Goal: Transaction & Acquisition: Purchase product/service

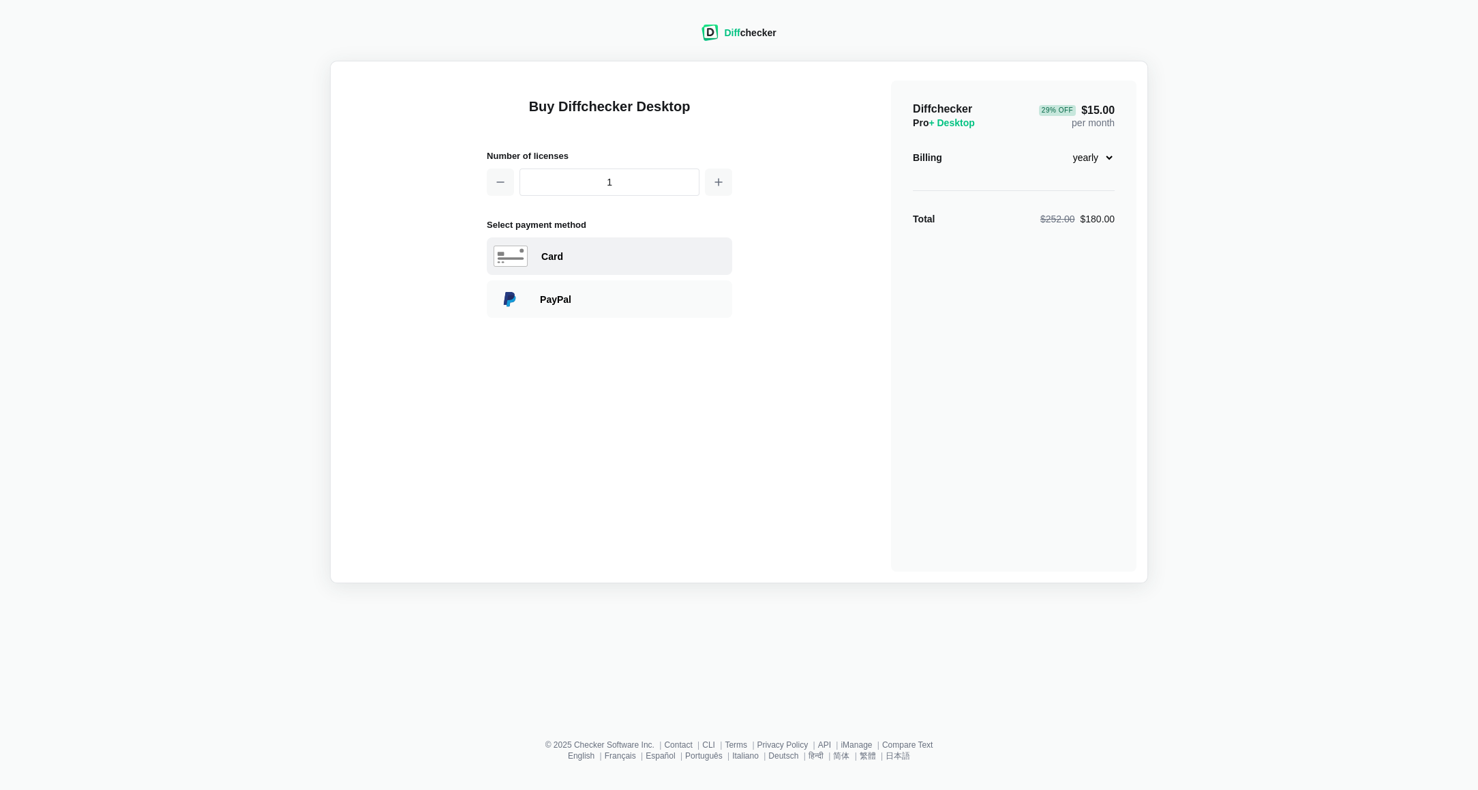
click at [589, 267] on div "Card" at bounding box center [609, 255] width 245 height 37
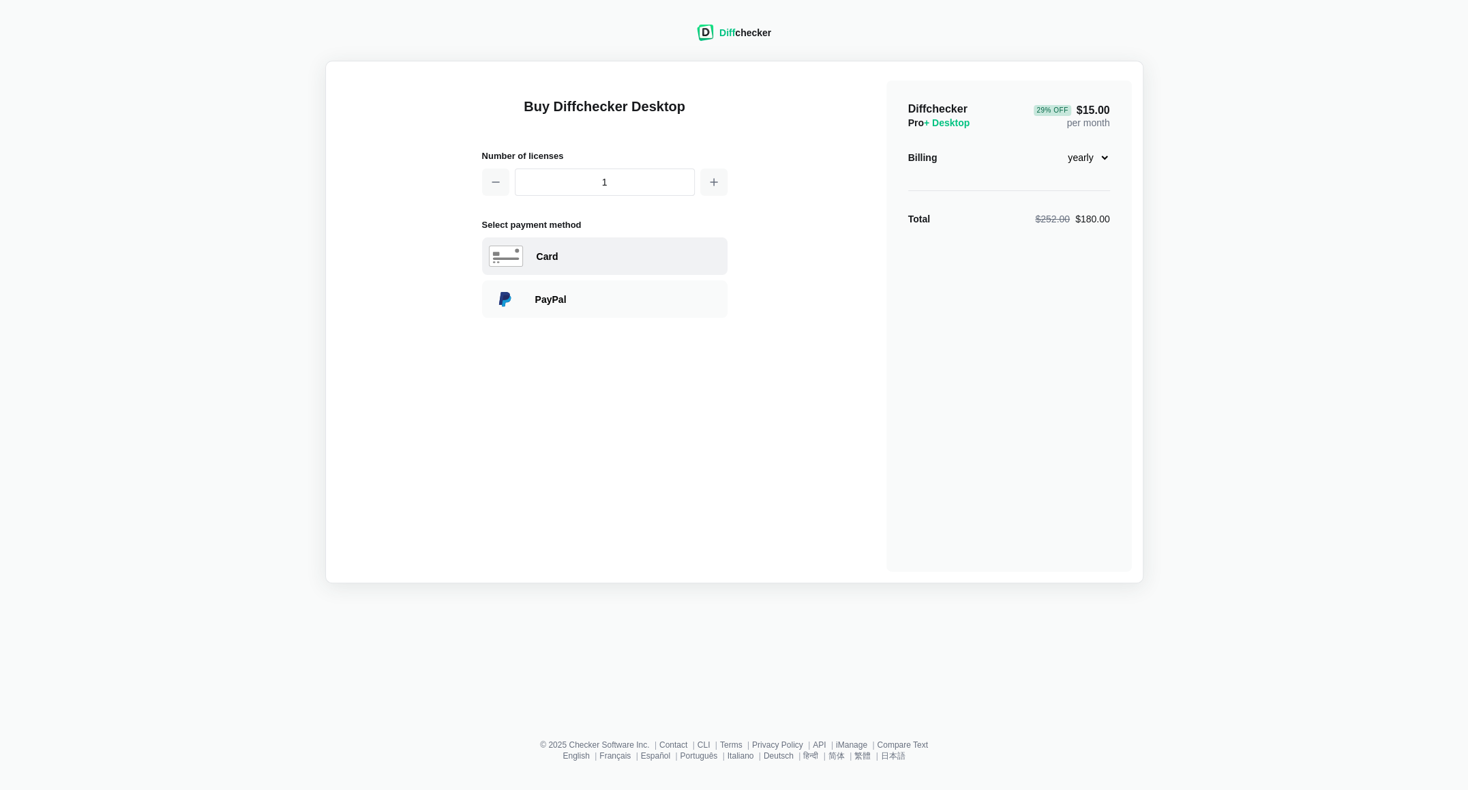
select select "[GEOGRAPHIC_DATA]"
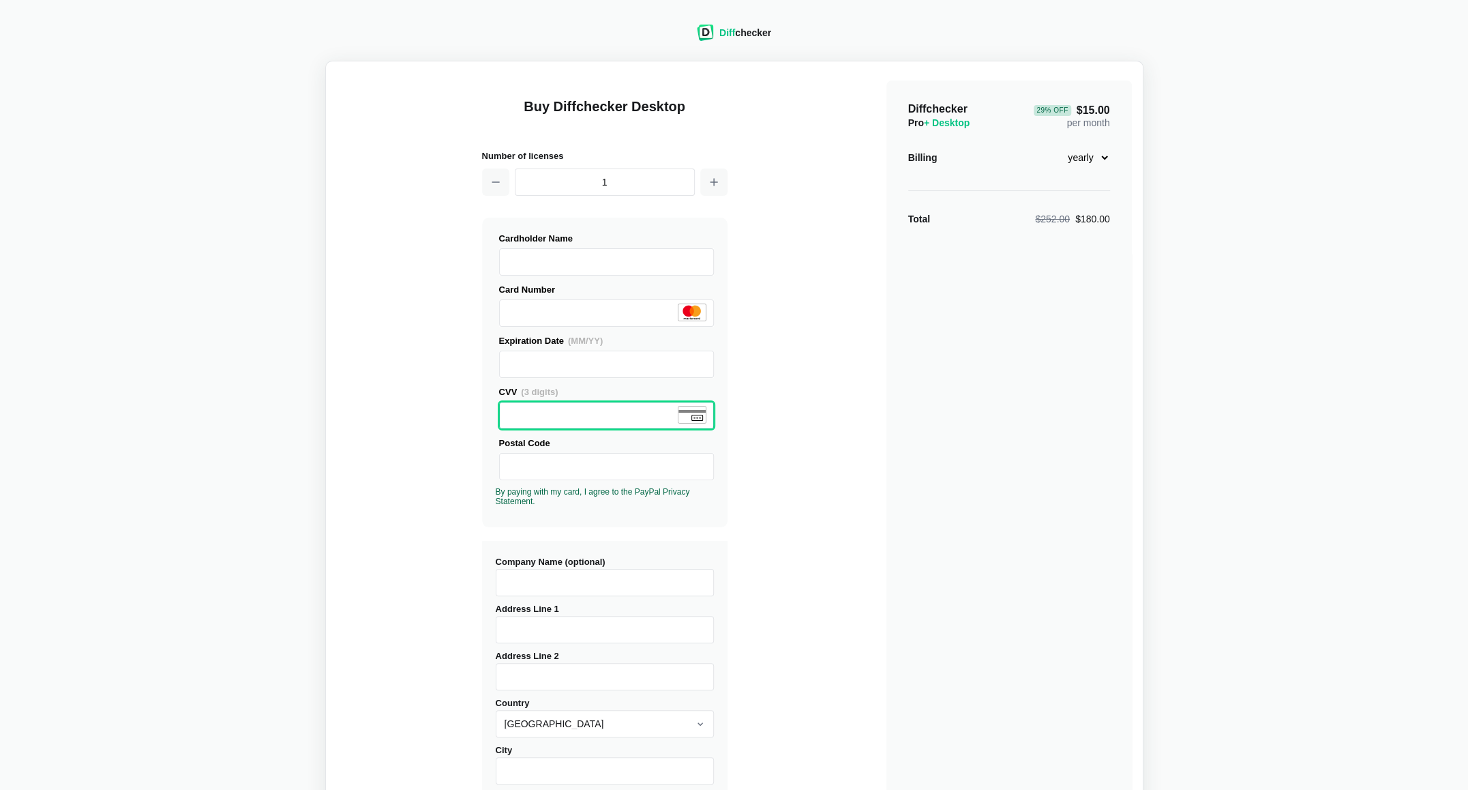
click at [282, 415] on div "Diff checker Buy Diffchecker Desktop Number of licenses 1 Visa MasterCard Union…" at bounding box center [734, 494] width 1452 height 972
click at [589, 577] on input "Company Name (optional)" at bounding box center [605, 582] width 218 height 27
type input "Style Crest"
type input "[STREET_ADDRESS]"
type input "Fremont"
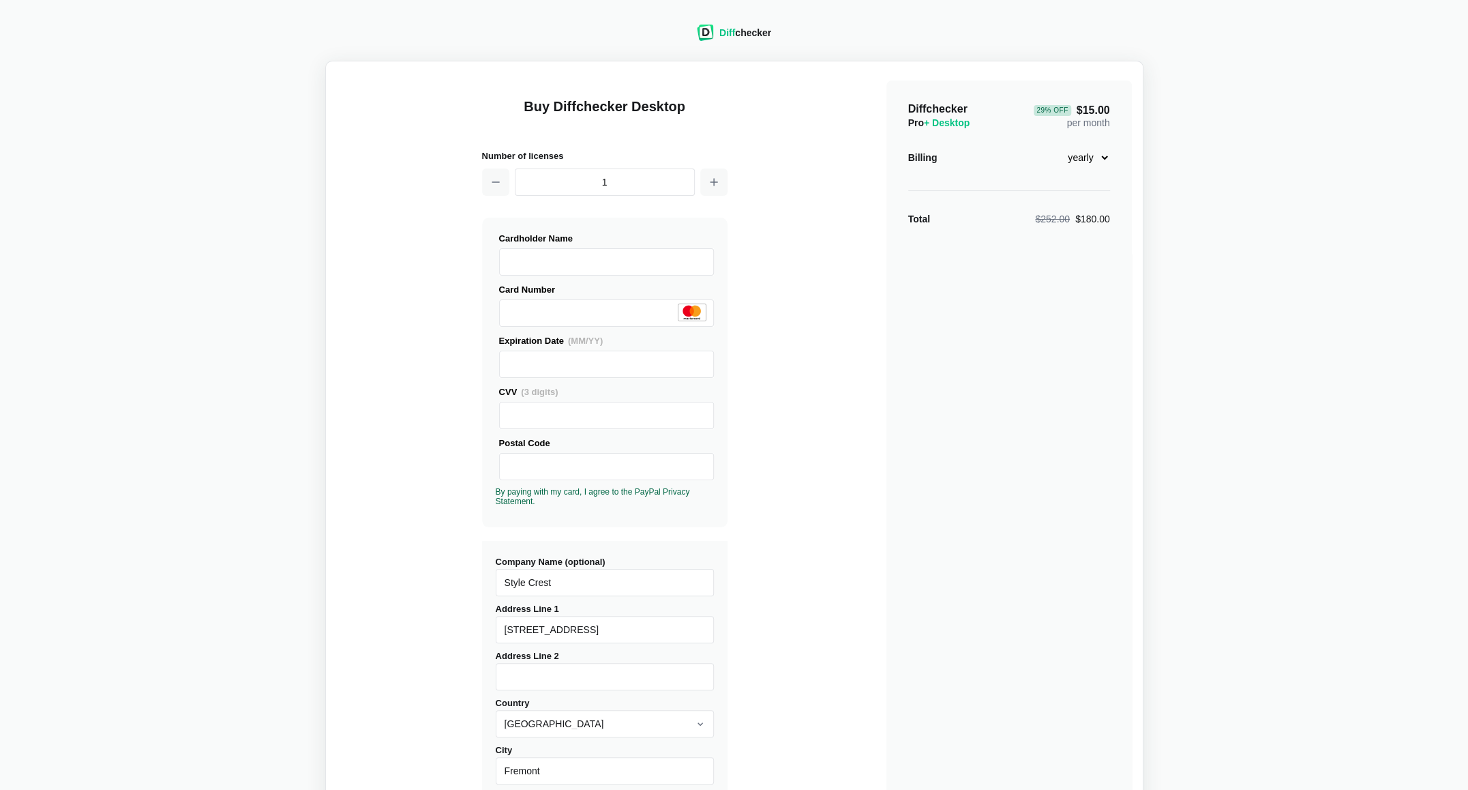
scroll to position [273, 0]
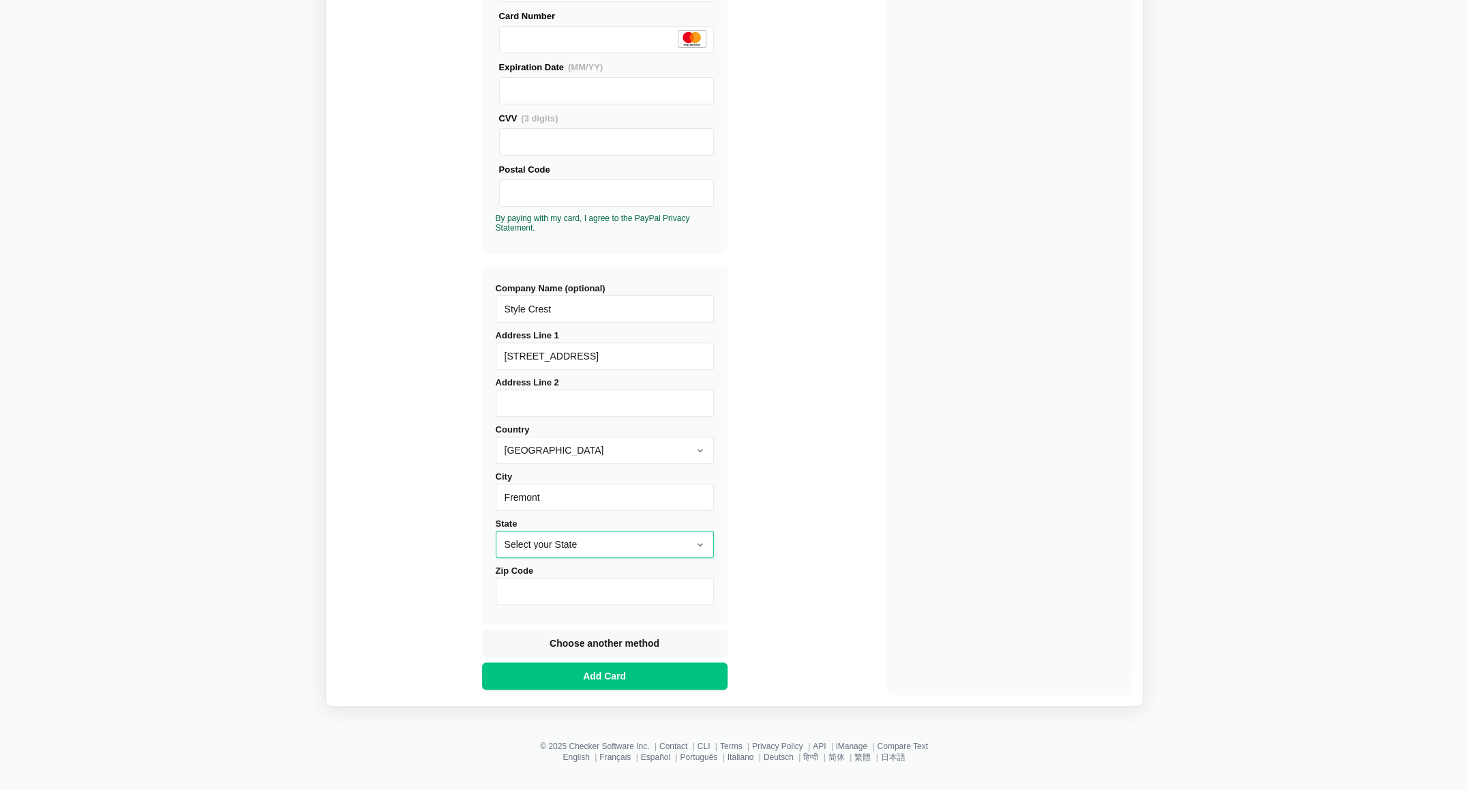
select select "OH"
click at [509, 582] on input "Zip Code" at bounding box center [605, 590] width 218 height 27
type input "43560"
click at [637, 674] on button "Add Card" at bounding box center [604, 675] width 245 height 27
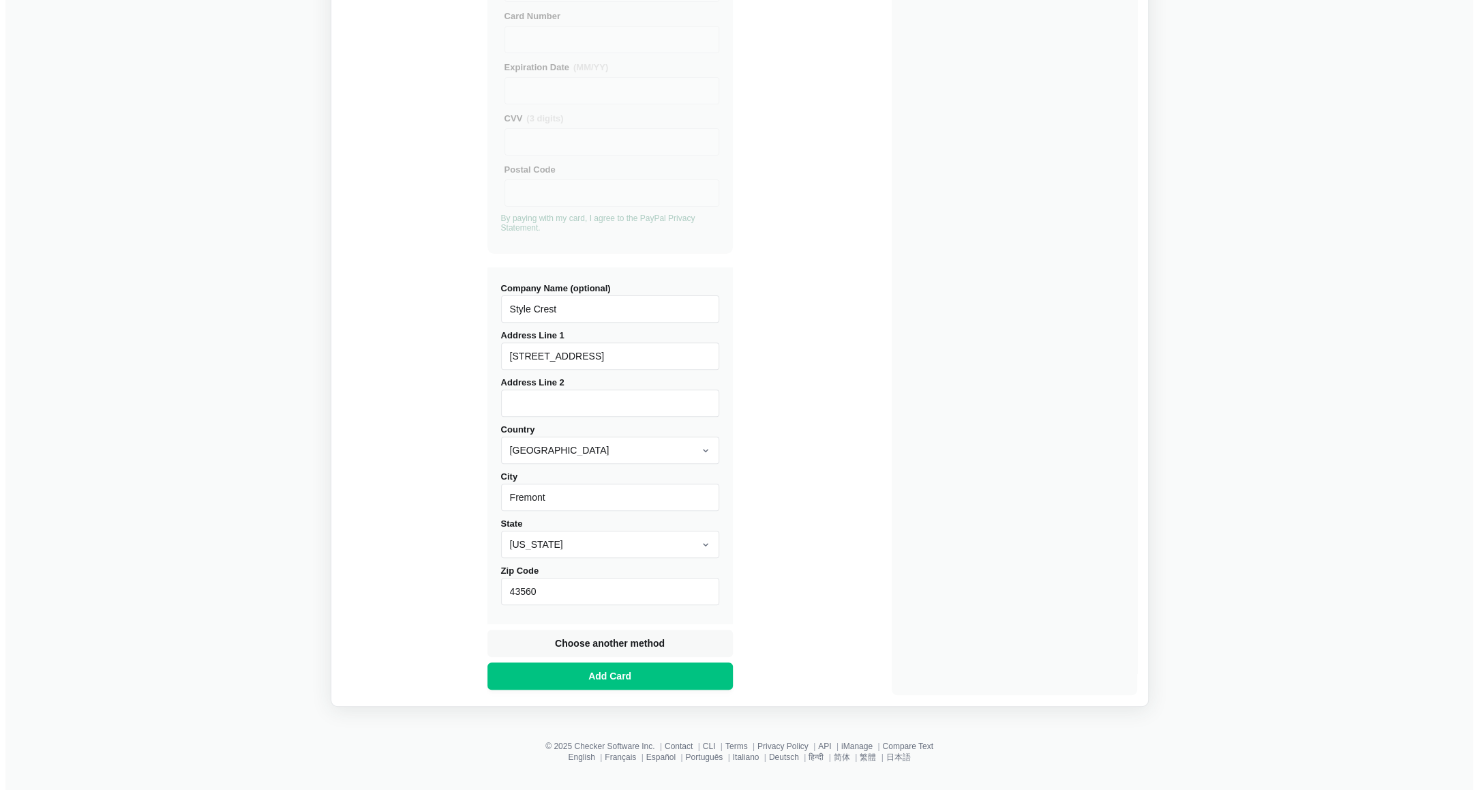
scroll to position [0, 0]
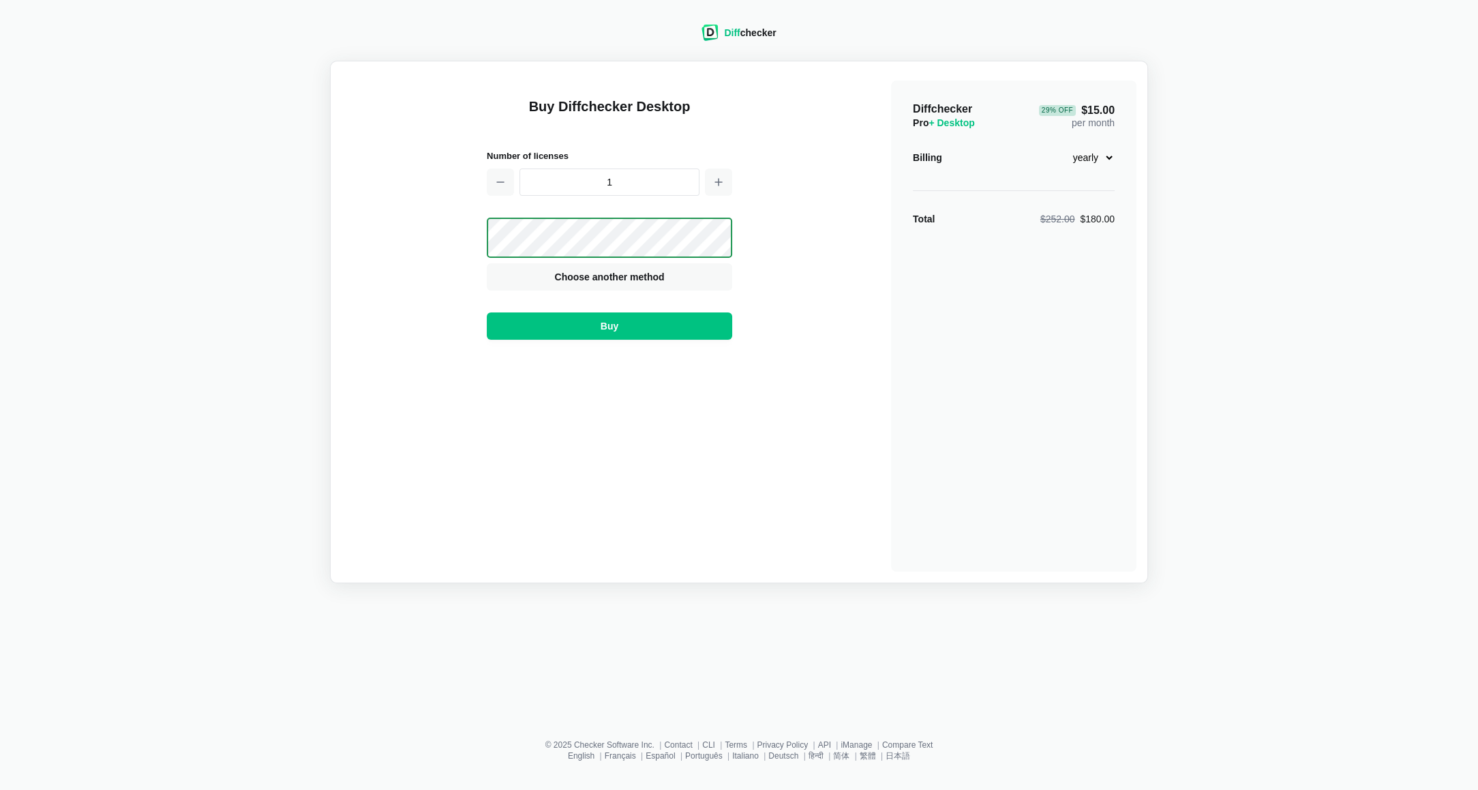
click at [961, 124] on span "+ Desktop" at bounding box center [952, 122] width 46 height 11
click at [1094, 161] on select "monthly yearly" at bounding box center [1085, 157] width 59 height 23
select select "desktop-monthly-21"
click at [1056, 146] on select "monthly yearly" at bounding box center [1085, 157] width 59 height 23
click at [614, 322] on span "Buy" at bounding box center [609, 326] width 23 height 14
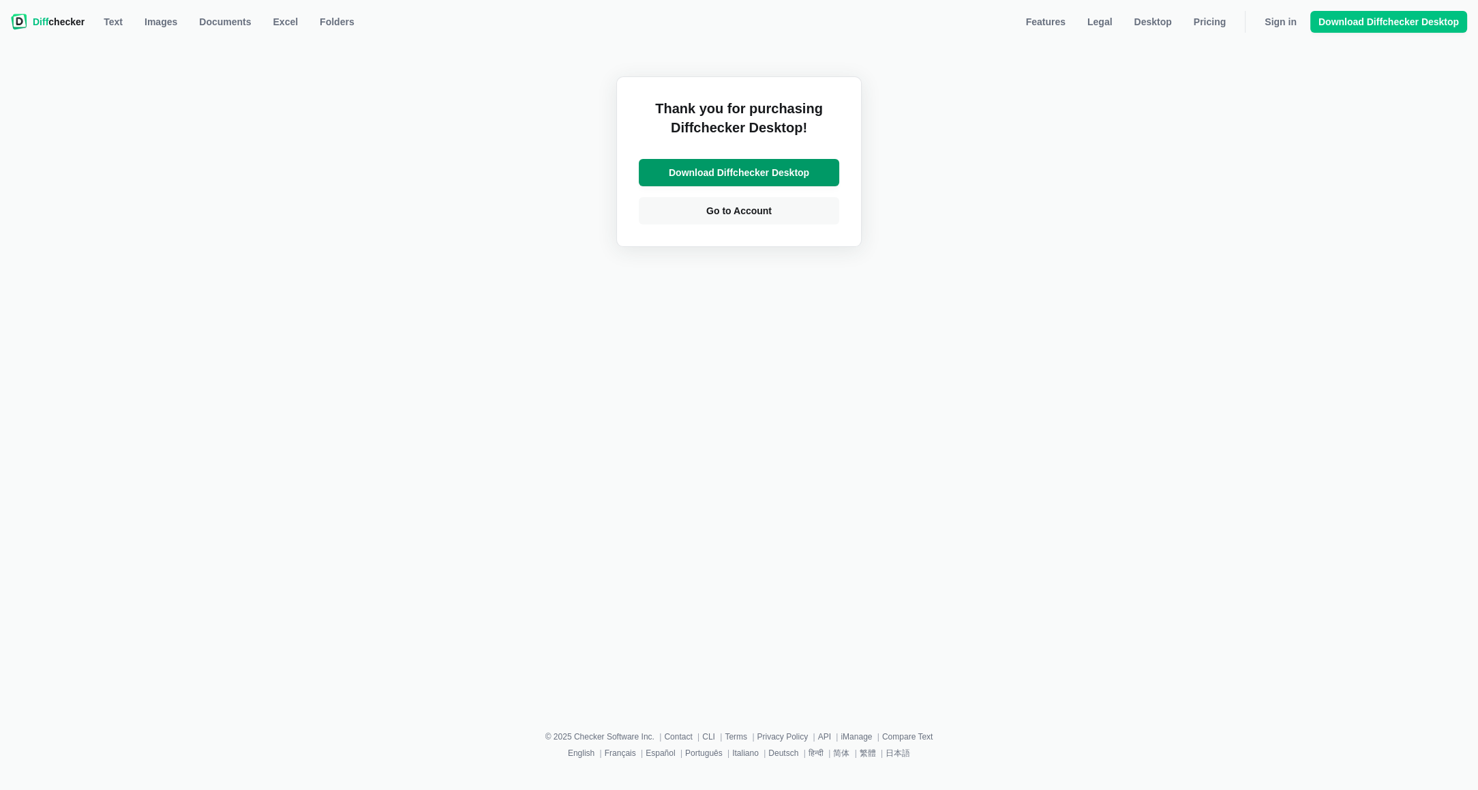
click at [805, 174] on span "Download Diffchecker Desktop" at bounding box center [739, 173] width 146 height 14
click at [145, 129] on div "Thank you for purchasing Diffchecker Desktop! Download Diffchecker Desktop Go t…" at bounding box center [739, 371] width 1462 height 672
